Goal: Task Accomplishment & Management: Manage account settings

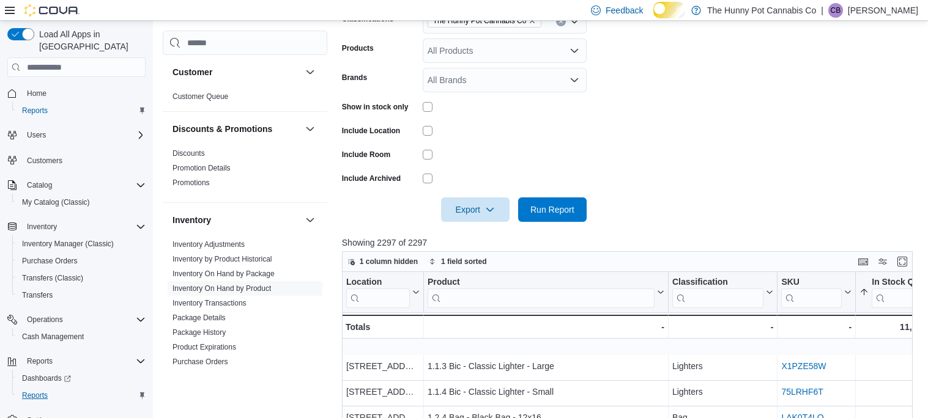
scroll to position [17, 0]
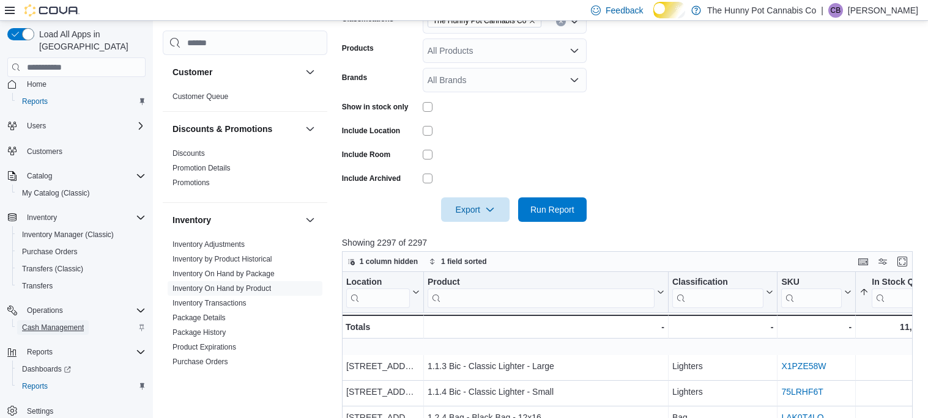
click at [67, 323] on span "Cash Management" at bounding box center [53, 328] width 62 height 10
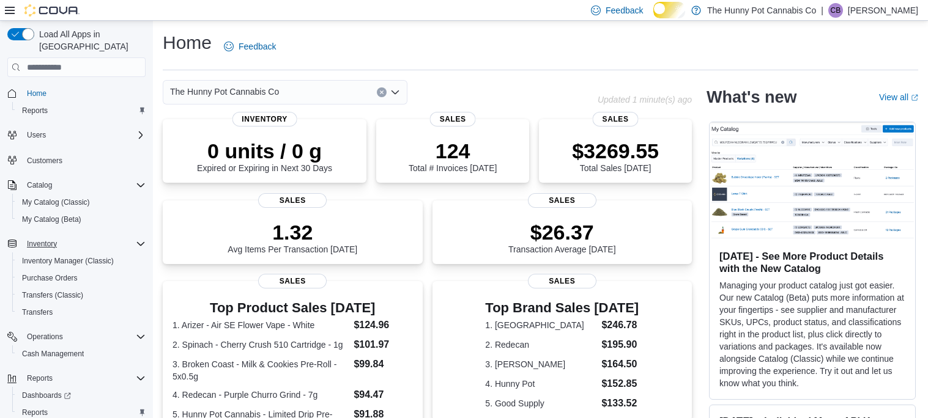
scroll to position [34, 0]
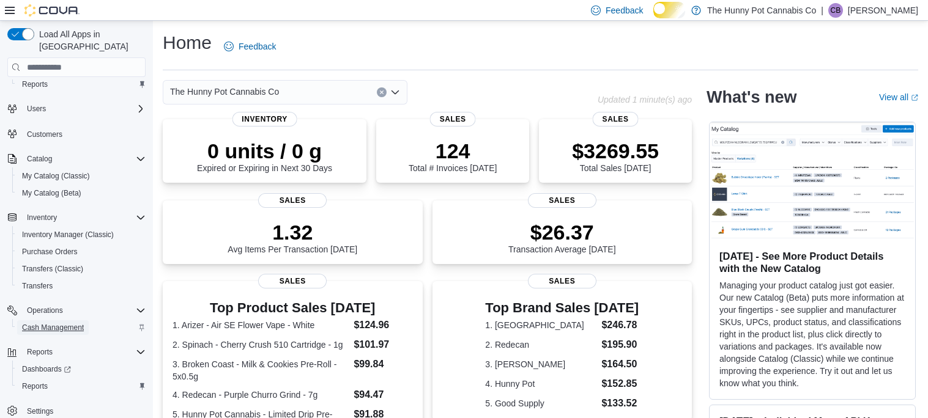
click at [77, 323] on span "Cash Management" at bounding box center [53, 328] width 62 height 10
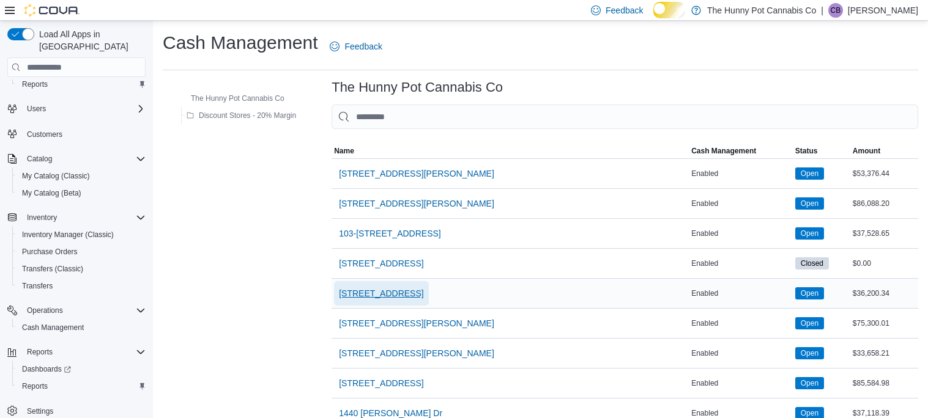
click at [409, 300] on span "1166 Yonge St" at bounding box center [381, 294] width 84 height 12
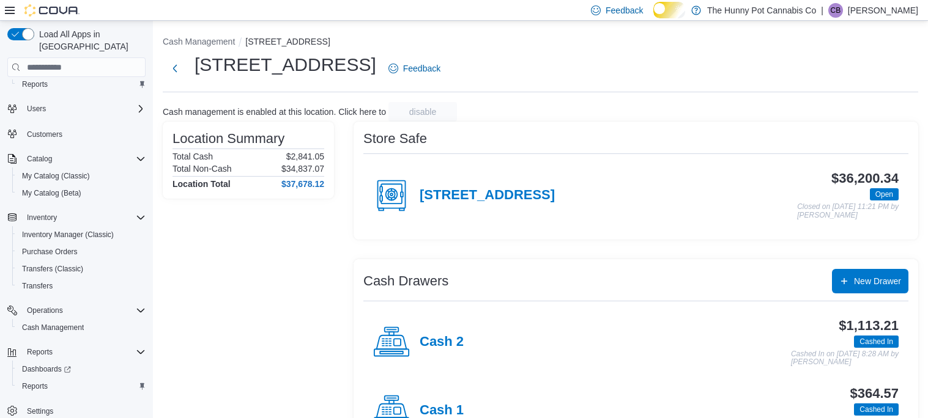
scroll to position [67, 0]
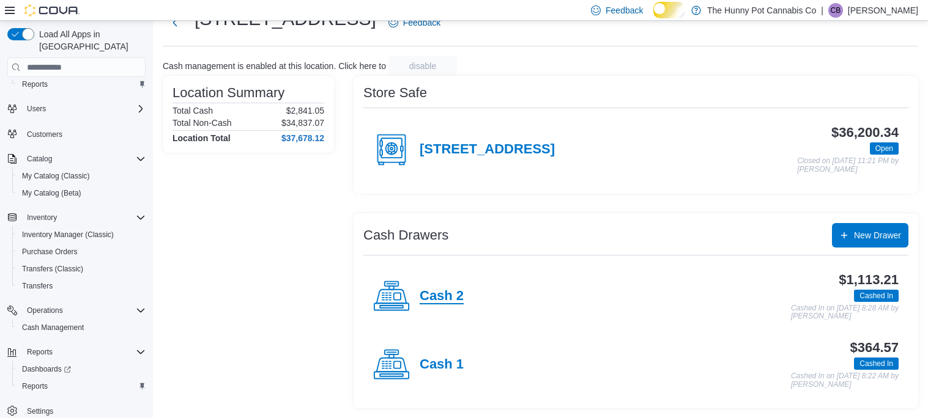
click at [461, 291] on h4 "Cash 2" at bounding box center [442, 297] width 44 height 16
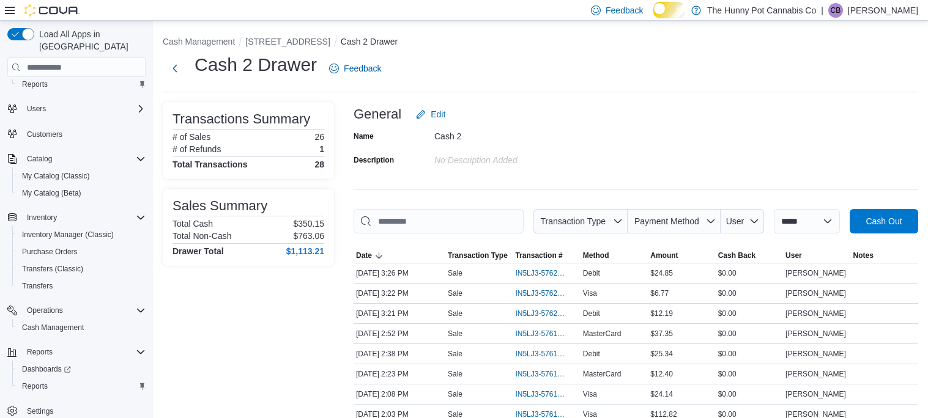
click at [429, 228] on input "This is a search bar. As you type, the results lower in the page will automatic…" at bounding box center [439, 221] width 170 height 24
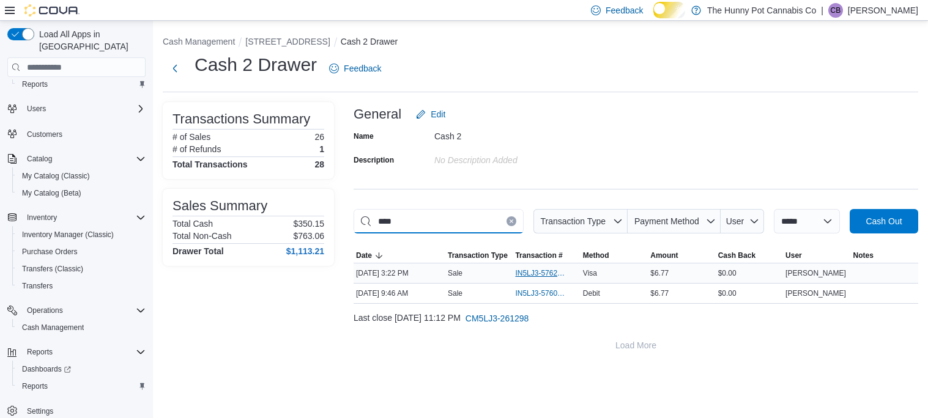
type input "****"
click at [543, 278] on span "IN5LJ3-5762104" at bounding box center [540, 274] width 50 height 10
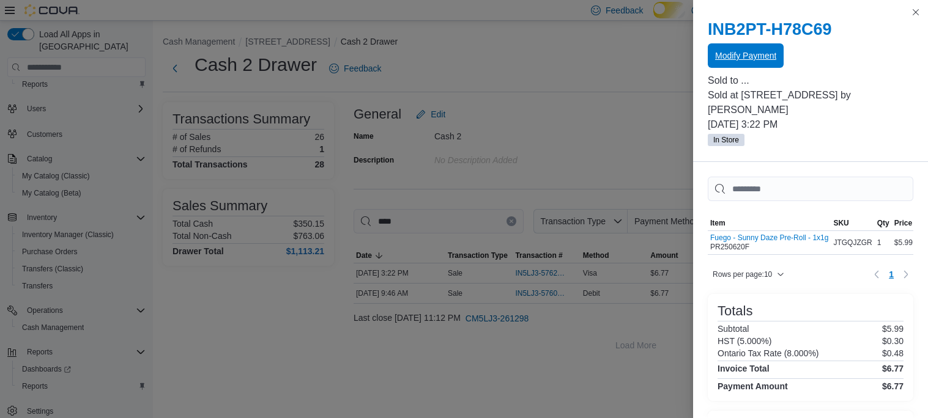
click at [771, 61] on span "Modify Payment" at bounding box center [745, 56] width 61 height 12
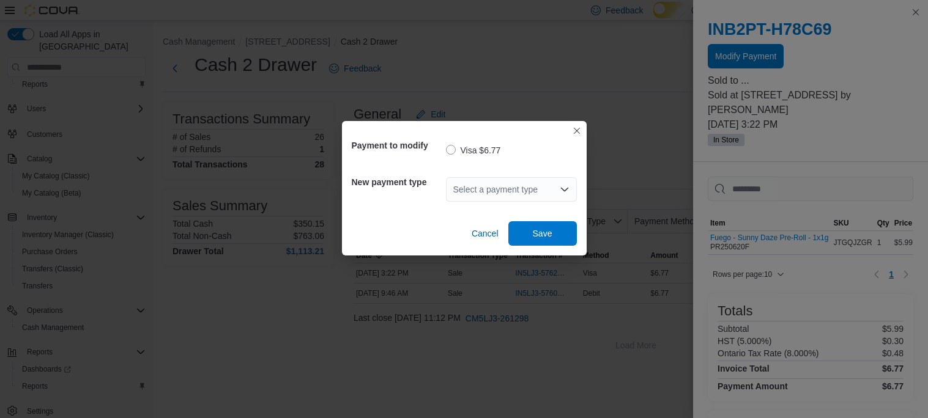
click at [481, 188] on div "Select a payment type" at bounding box center [511, 189] width 131 height 24
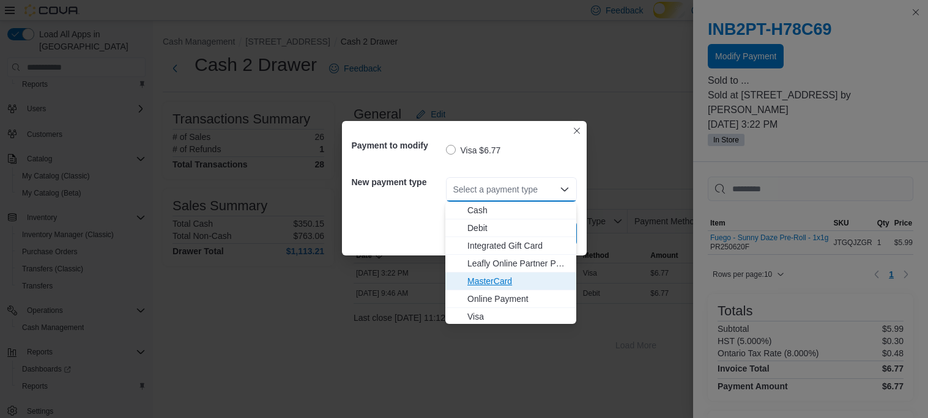
click at [497, 283] on span "MasterCard" at bounding box center [518, 281] width 102 height 12
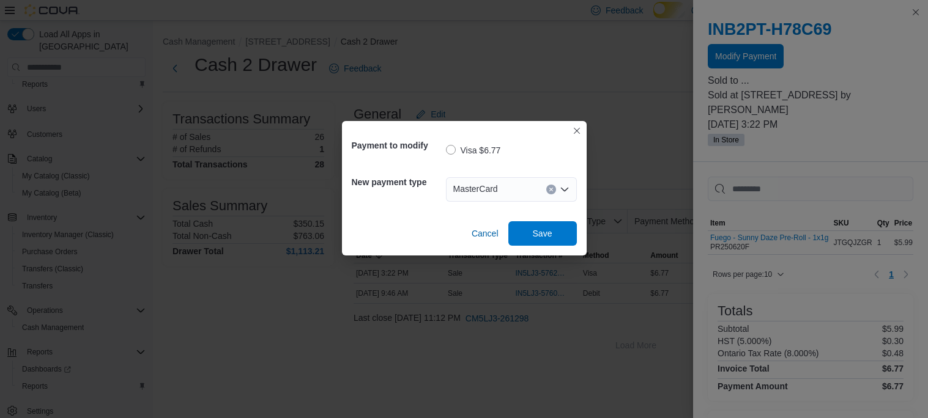
click at [503, 187] on input "Accessible screen reader label" at bounding box center [503, 189] width 1 height 15
click at [540, 242] on span "Save" at bounding box center [543, 233] width 54 height 24
